Goal: Task Accomplishment & Management: Manage account settings

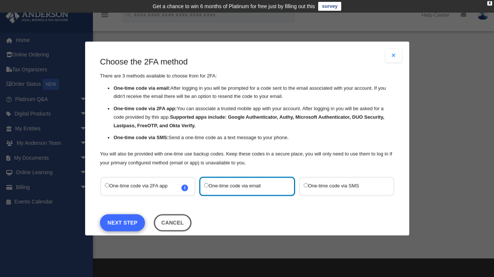
click at [116, 222] on link "Next Step" at bounding box center [122, 222] width 45 height 17
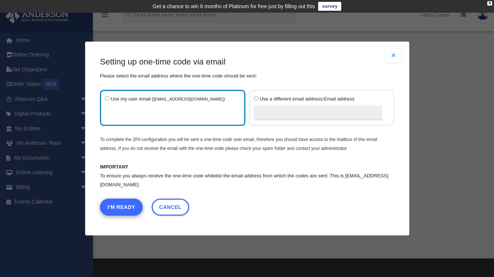
click at [114, 207] on button "I'm Ready" at bounding box center [121, 207] width 43 height 17
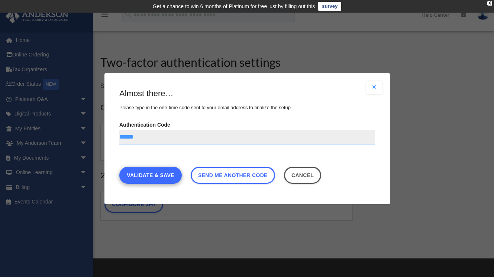
type input "******"
click at [138, 175] on link "Validate & Save" at bounding box center [150, 175] width 62 height 17
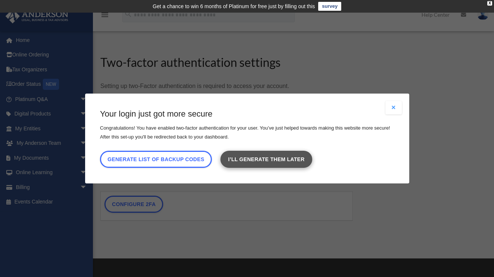
click at [279, 163] on link "I’ll generate them later" at bounding box center [265, 159] width 91 height 17
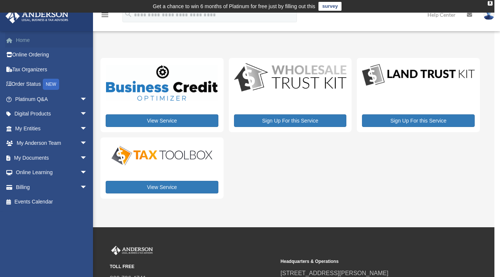
click at [31, 40] on link "Home" at bounding box center [51, 40] width 93 height 15
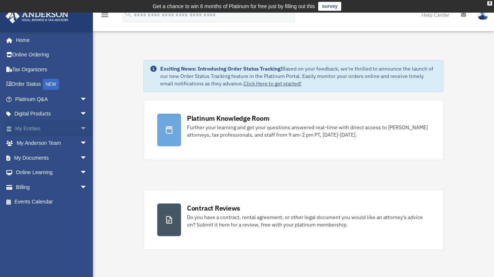
click at [32, 127] on link "My Entities arrow_drop_down" at bounding box center [51, 128] width 93 height 15
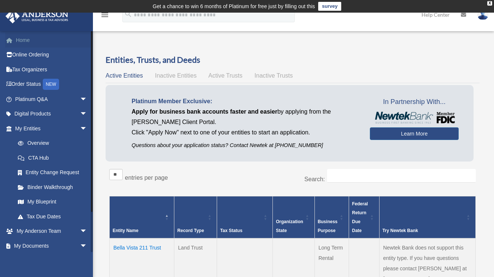
click at [29, 42] on link "Home" at bounding box center [51, 40] width 93 height 15
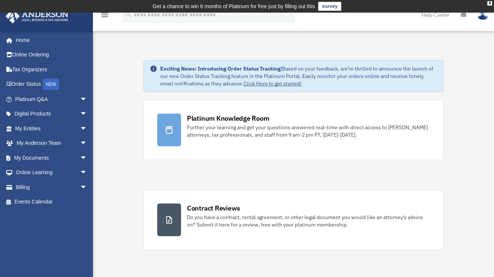
click at [485, 17] on img at bounding box center [482, 14] width 11 height 11
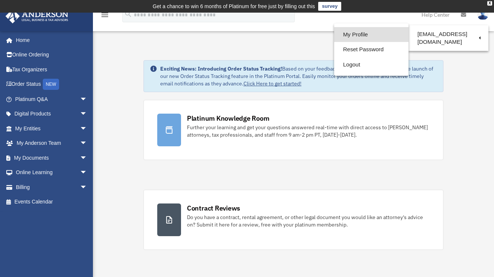
click at [362, 36] on link "My Profile" at bounding box center [371, 34] width 74 height 15
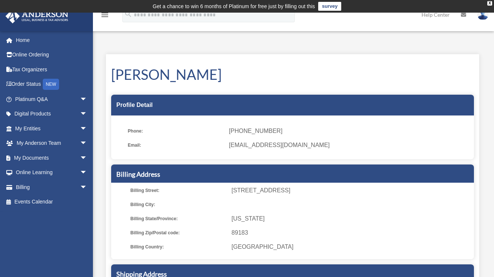
click at [482, 17] on img at bounding box center [482, 14] width 11 height 11
click at [250, 63] on div "Brendan Shields Profile Detail Phone: (702) 373-1920 Email: mrmsshields@outlook…" at bounding box center [292, 214] width 373 height 321
click at [480, 15] on img at bounding box center [482, 14] width 11 height 11
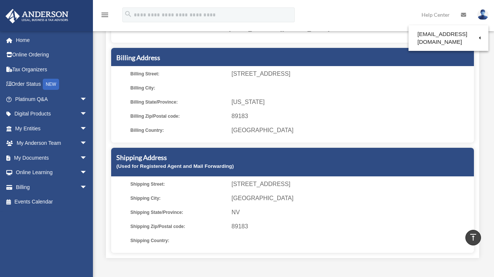
scroll to position [116, 0]
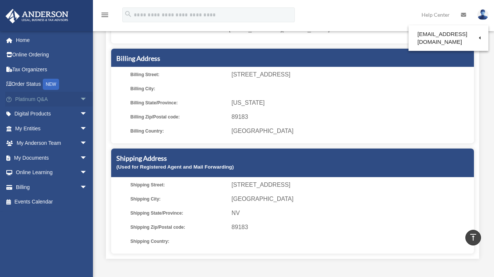
click at [32, 98] on link "Platinum Q&A arrow_drop_down" at bounding box center [51, 99] width 93 height 15
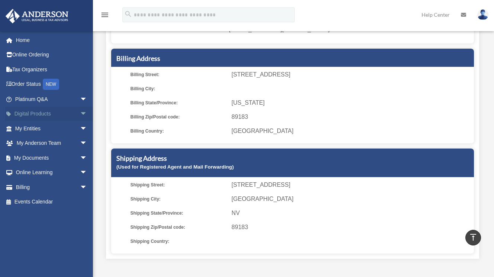
click at [33, 114] on link "Digital Products arrow_drop_down" at bounding box center [51, 114] width 93 height 15
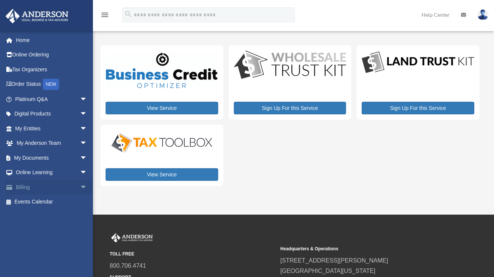
click at [22, 188] on link "Billing arrow_drop_down" at bounding box center [51, 187] width 93 height 15
click at [22, 186] on link "Billing arrow_drop_down" at bounding box center [51, 187] width 93 height 15
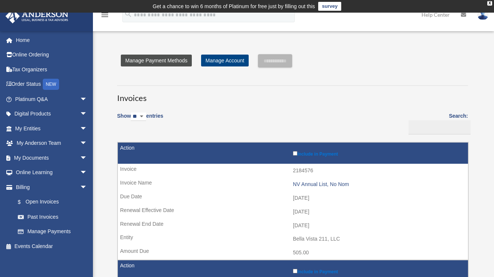
click at [159, 61] on link "Manage Payment Methods" at bounding box center [156, 61] width 71 height 12
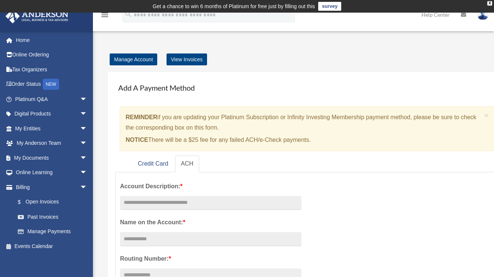
scroll to position [0, 0]
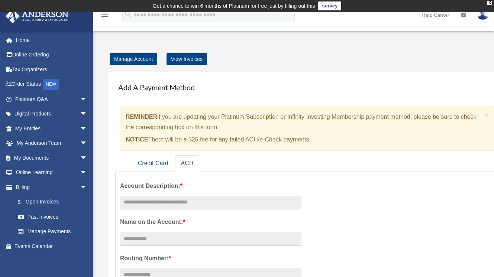
drag, startPoint x: 153, startPoint y: 162, endPoint x: 187, endPoint y: 161, distance: 33.5
click at [153, 163] on link "Credit Card" at bounding box center [153, 163] width 42 height 17
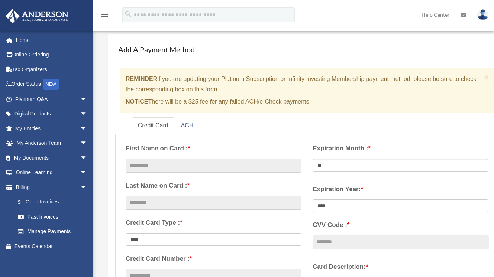
scroll to position [43, 0]
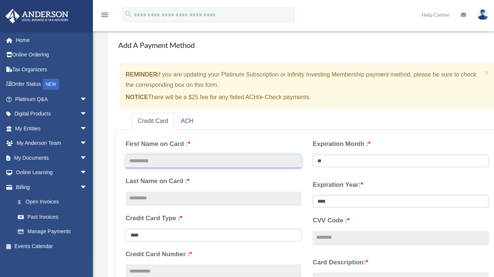
click at [191, 161] on input "text" at bounding box center [214, 162] width 176 height 14
type input "*******"
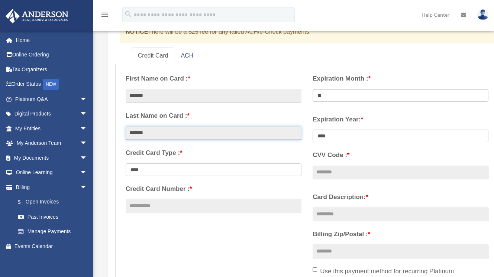
scroll to position [125, 0]
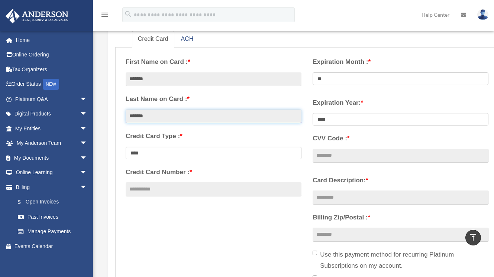
type input "*******"
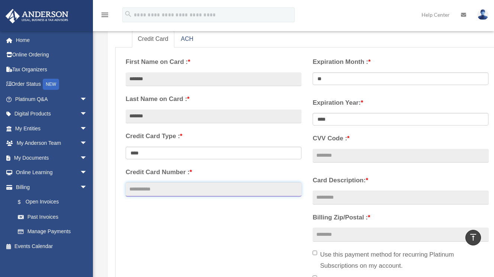
click at [169, 190] on input "Credit Card Number : *" at bounding box center [214, 189] width 176 height 14
type input "**********"
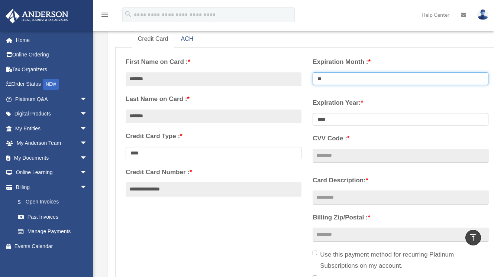
select select "**"
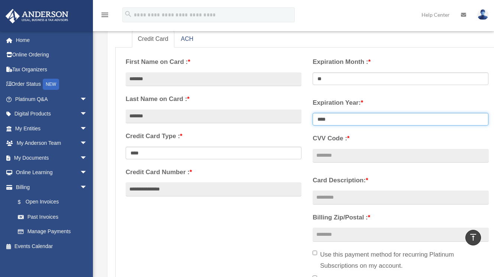
select select "****"
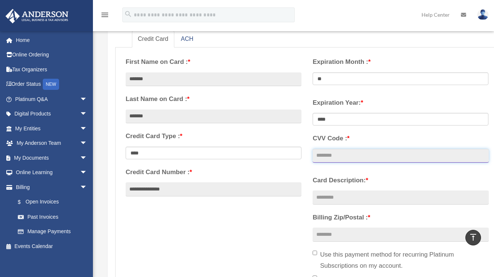
click at [345, 156] on input "CVV Code : *" at bounding box center [401, 156] width 176 height 14
type input "***"
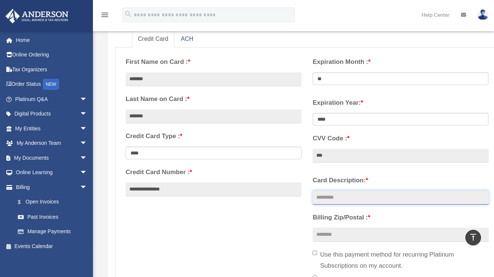
click at [368, 197] on input "Card Description: *" at bounding box center [401, 198] width 176 height 14
type input "**********"
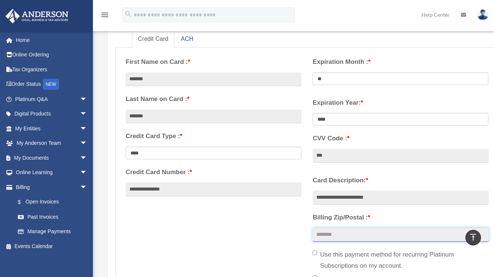
click at [339, 235] on input "Billing Zip/Postal : *" at bounding box center [401, 235] width 176 height 14
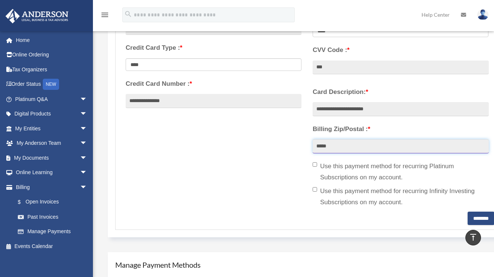
scroll to position [220, 0]
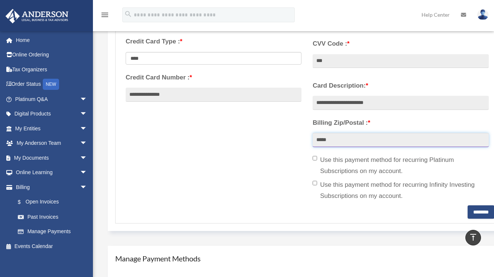
type input "*****"
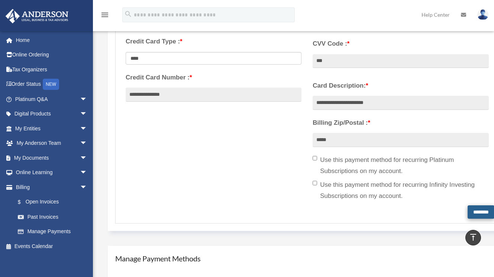
click at [478, 209] on input "********" at bounding box center [481, 212] width 27 height 13
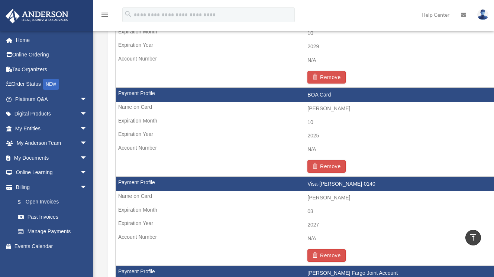
scroll to position [565, 0]
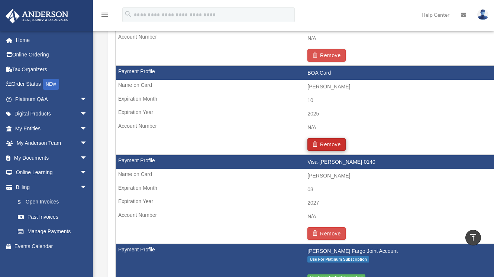
click at [328, 142] on button "Remove" at bounding box center [326, 144] width 38 height 13
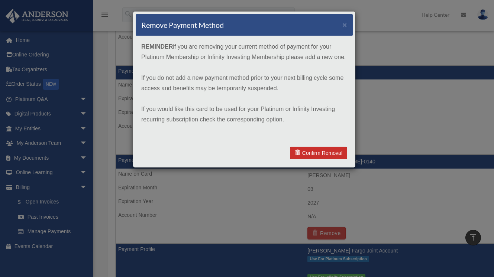
click at [324, 152] on link "Confirm Removal" at bounding box center [318, 153] width 57 height 13
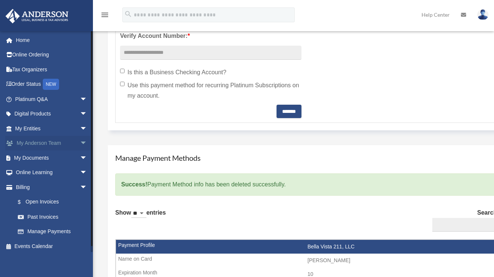
scroll to position [331, 0]
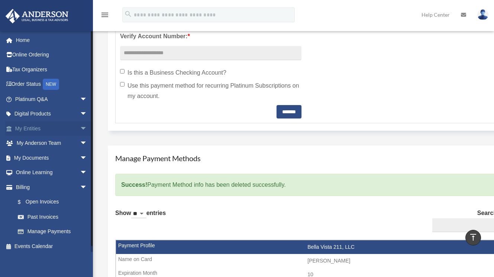
click at [33, 129] on link "My Entities arrow_drop_down" at bounding box center [51, 128] width 93 height 15
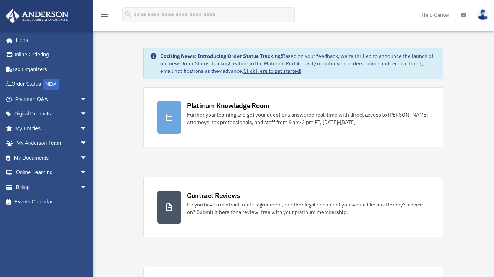
click at [480, 16] on img at bounding box center [482, 14] width 11 height 11
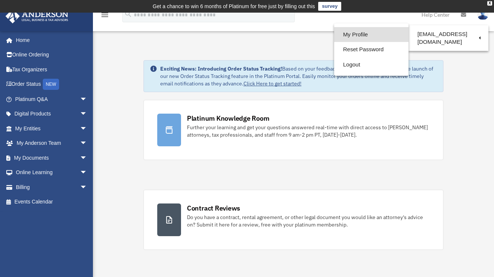
click at [363, 34] on link "My Profile" at bounding box center [371, 34] width 74 height 15
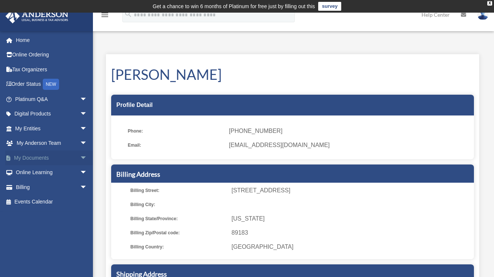
click at [80, 158] on span "arrow_drop_down" at bounding box center [87, 158] width 15 height 15
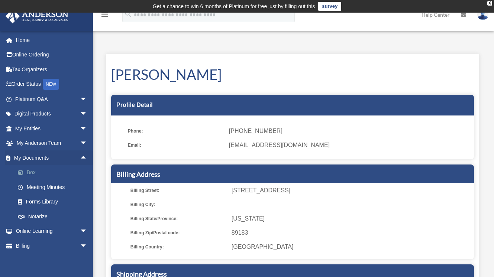
click at [38, 171] on link "Box" at bounding box center [54, 172] width 88 height 15
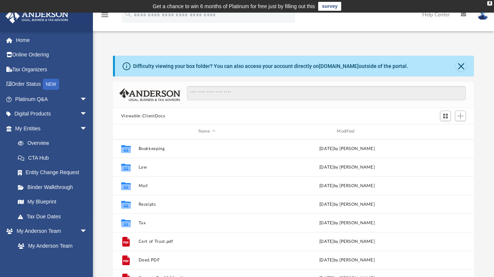
click at [151, 116] on button "Viewable-ClientDocs" at bounding box center [143, 116] width 44 height 7
click at [28, 43] on link "Home" at bounding box center [51, 40] width 93 height 15
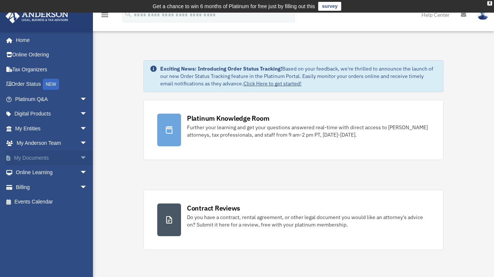
click at [30, 158] on link "My Documents arrow_drop_down" at bounding box center [51, 158] width 93 height 15
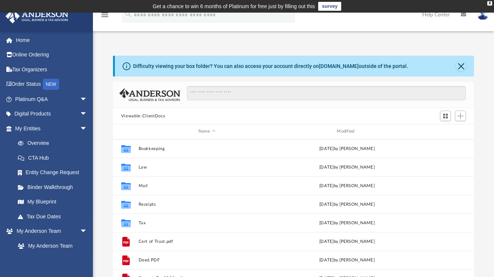
scroll to position [164, 355]
click at [25, 41] on link "Home" at bounding box center [51, 40] width 93 height 15
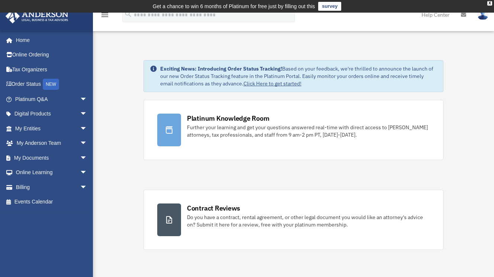
click at [486, 18] on img at bounding box center [482, 14] width 11 height 11
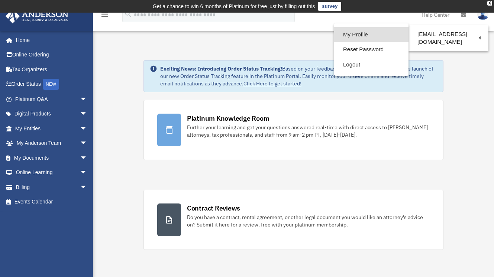
click at [366, 38] on link "My Profile" at bounding box center [371, 34] width 74 height 15
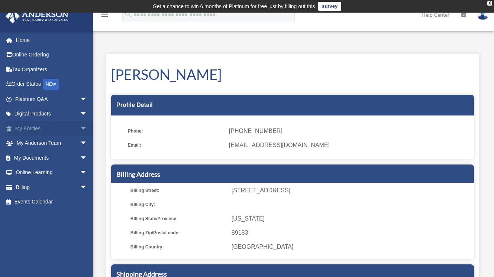
click at [32, 128] on link "My Entities arrow_drop_down" at bounding box center [51, 128] width 93 height 15
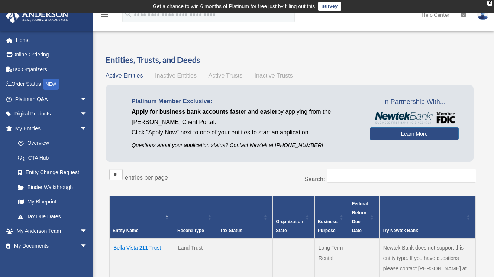
click at [266, 77] on span "Inactive Trusts" at bounding box center [274, 75] width 38 height 6
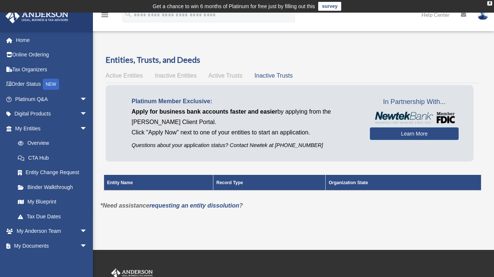
click at [180, 78] on span "Inactive Entities" at bounding box center [176, 75] width 42 height 6
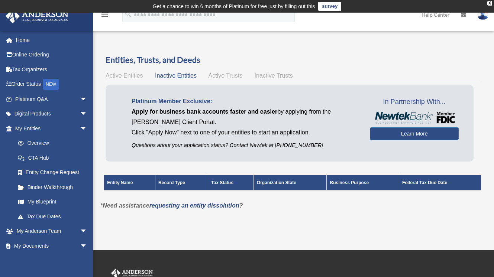
click at [127, 77] on span "Active Entities" at bounding box center [124, 75] width 37 height 6
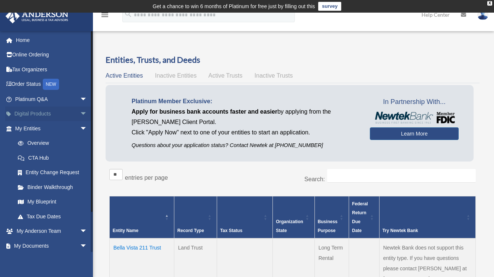
click at [47, 113] on link "Digital Products arrow_drop_down" at bounding box center [51, 114] width 93 height 15
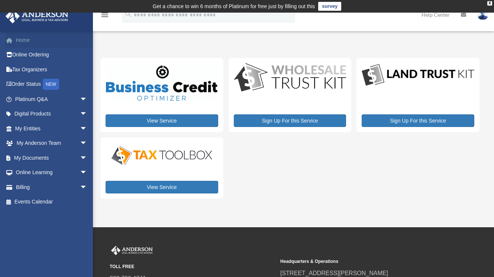
click at [30, 43] on link "Home" at bounding box center [51, 40] width 93 height 15
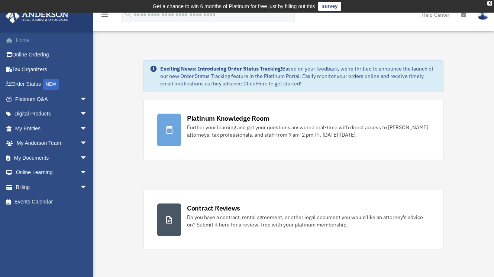
click at [28, 41] on link "Home" at bounding box center [51, 40] width 93 height 15
